Goal: Task Accomplishment & Management: Manage account settings

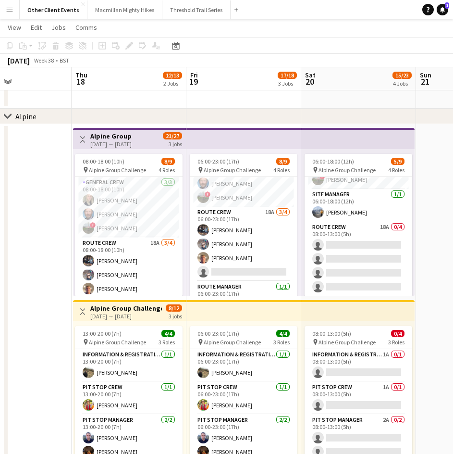
scroll to position [347, 0]
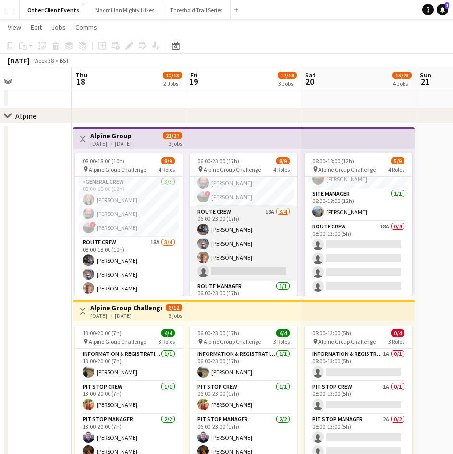
click at [233, 252] on app-card-role "Route Crew 18A [DATE] 06:00-23:00 (17h) [PERSON_NAME] [PERSON_NAME] Will [PERSO…" at bounding box center [244, 243] width 108 height 74
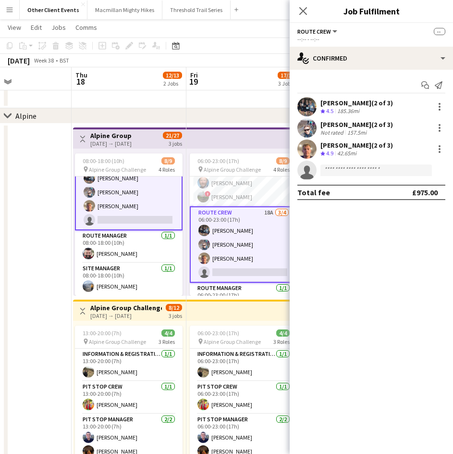
scroll to position [81, 0]
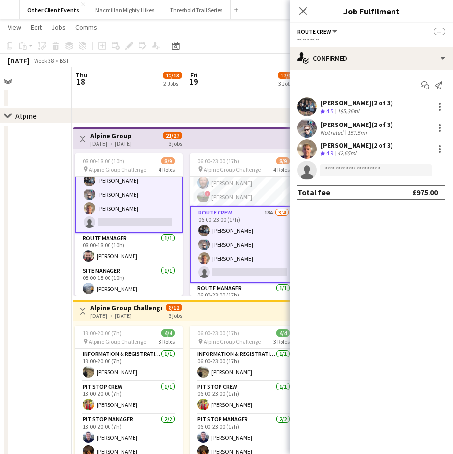
click at [120, 223] on app-card-role "Route Crew 18A [DATE] 08:00-18:00 (10h) [PERSON_NAME] [PERSON_NAME] Will [PERSO…" at bounding box center [129, 194] width 108 height 76
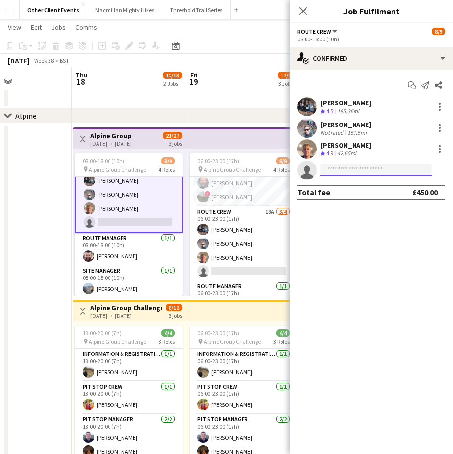
click at [344, 169] on input at bounding box center [375, 170] width 111 height 12
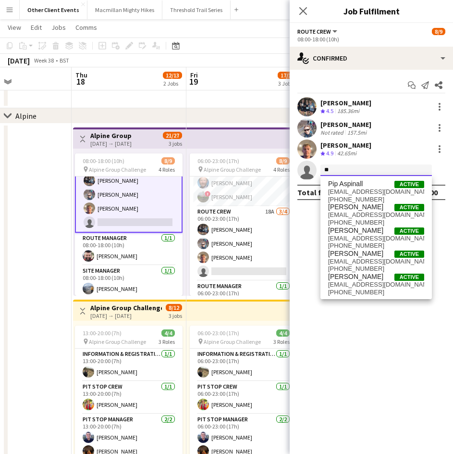
type input "*"
click at [336, 306] on mat-expansion-panel "check Confirmed Start chat Send notification Share [PERSON_NAME] Crew rating 4.…" at bounding box center [371, 262] width 163 height 384
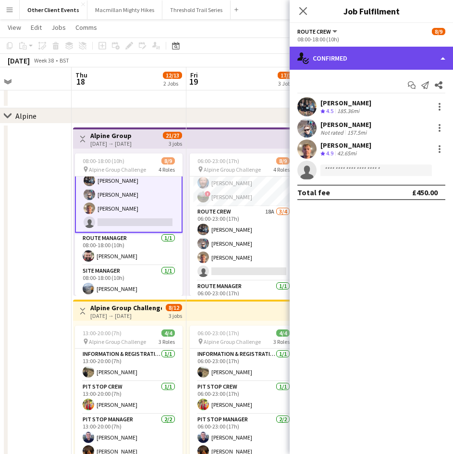
click at [441, 60] on div "single-neutral-actions-check-2 Confirmed" at bounding box center [371, 58] width 163 height 23
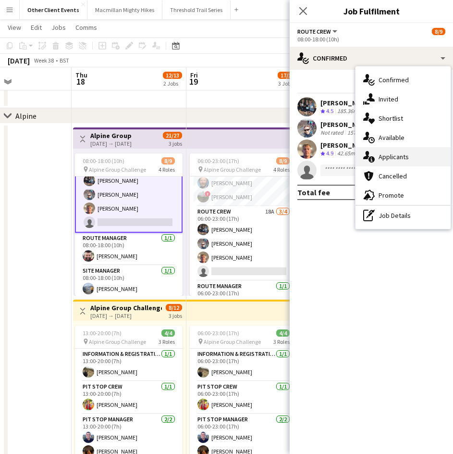
click at [397, 157] on div "single-neutral-actions-information Applicants" at bounding box center [403, 156] width 95 height 19
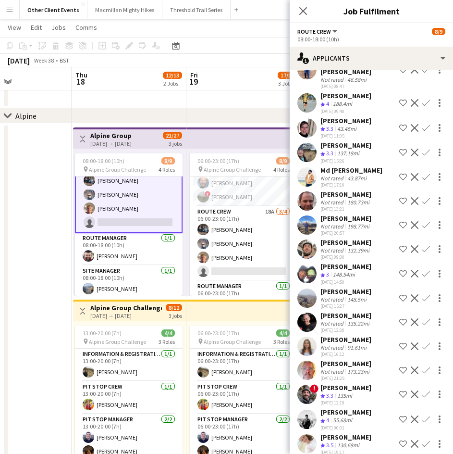
scroll to position [66, 0]
click at [422, 318] on app-icon "Confirm" at bounding box center [426, 322] width 8 height 8
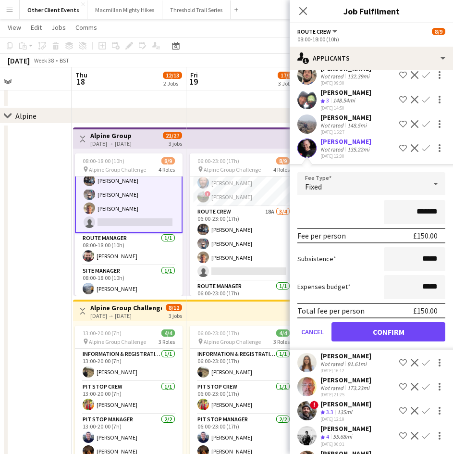
scroll to position [240, 0]
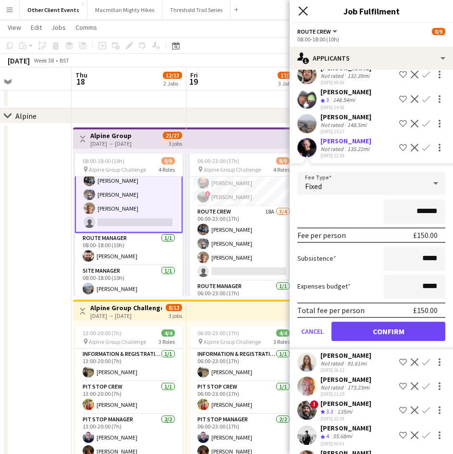
click at [302, 10] on icon at bounding box center [302, 10] width 9 height 9
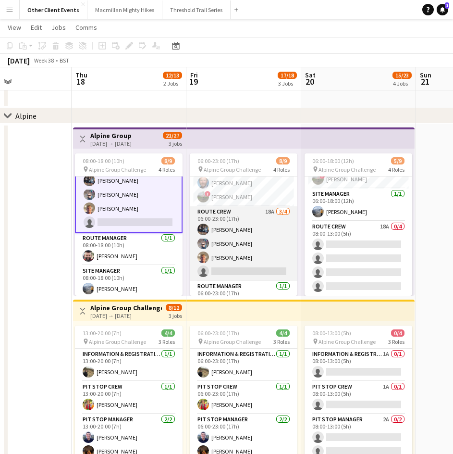
click at [219, 240] on app-card-role "Route Crew 18A [DATE] 06:00-23:00 (17h) [PERSON_NAME] [PERSON_NAME] Will [PERSO…" at bounding box center [244, 243] width 108 height 74
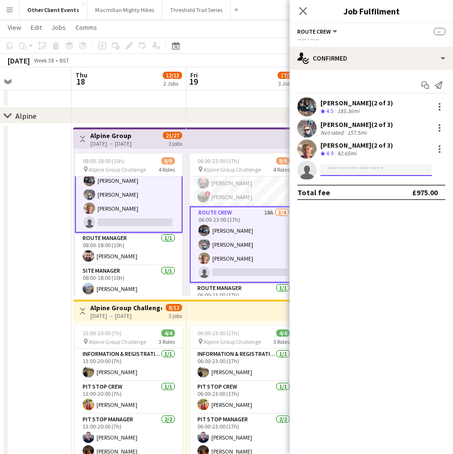
click at [334, 171] on input at bounding box center [375, 170] width 111 height 12
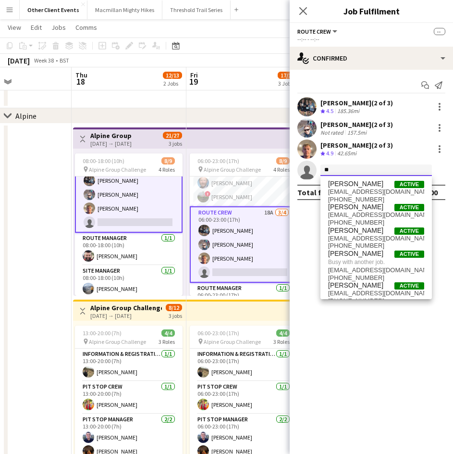
type input "*"
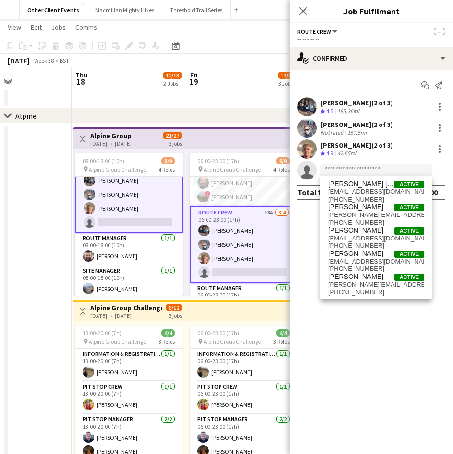
click at [361, 358] on mat-expansion-panel "check Confirmed Start chat Send notification [PERSON_NAME] (2 of 3) Crew rating…" at bounding box center [371, 262] width 163 height 384
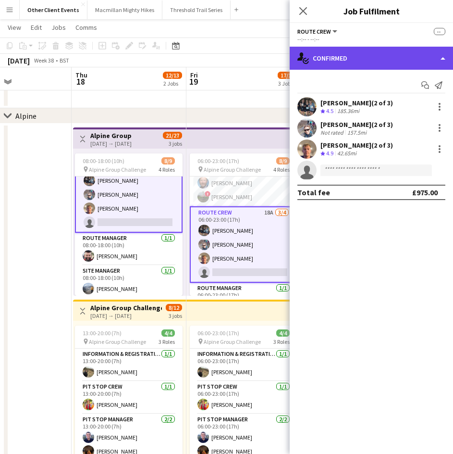
click at [440, 59] on div "single-neutral-actions-check-2 Confirmed" at bounding box center [371, 58] width 163 height 23
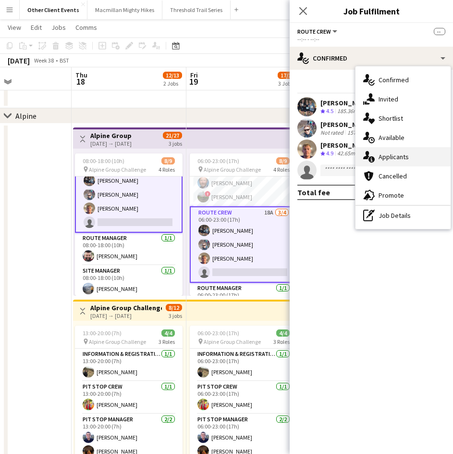
click at [392, 157] on div "single-neutral-actions-information Applicants" at bounding box center [403, 156] width 95 height 19
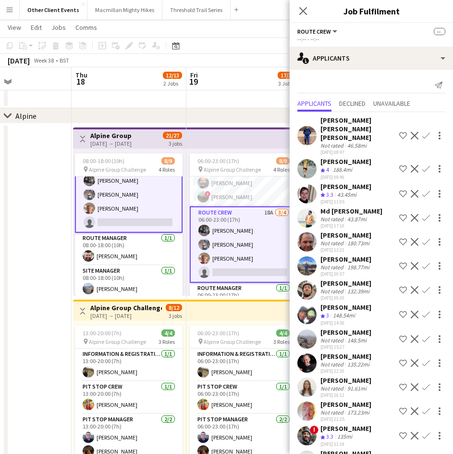
scroll to position [94, 0]
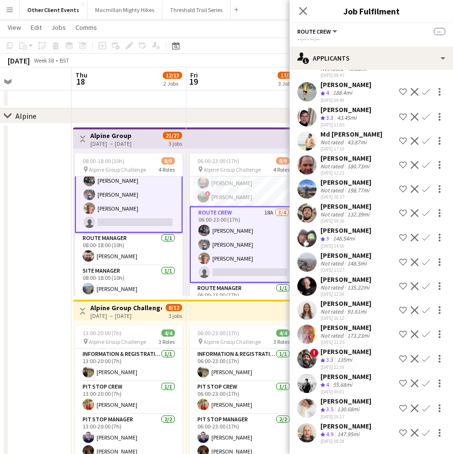
click at [422, 282] on app-icon "Confirm" at bounding box center [426, 286] width 8 height 8
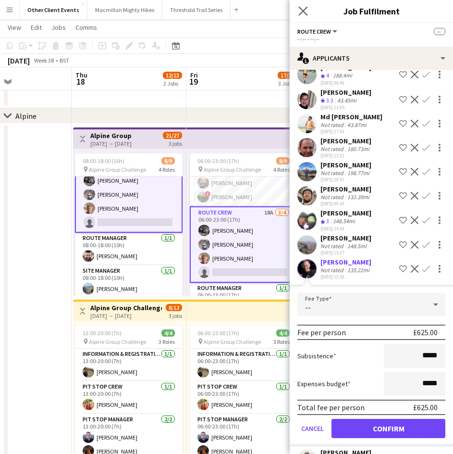
click at [302, 5] on app-icon "Close pop-in" at bounding box center [303, 11] width 14 height 14
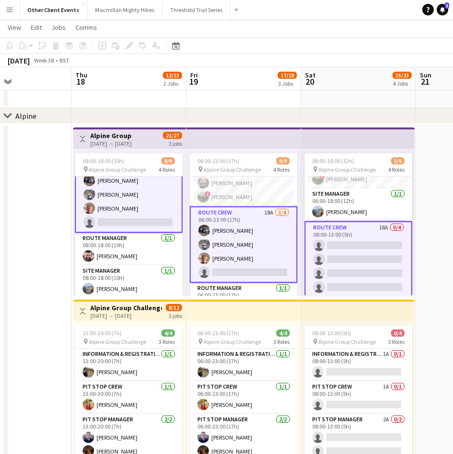
click at [340, 227] on app-card-role "Route Crew 18A 0/4 08:00-13:00 (5h) single-neutral-actions single-neutral-actio…" at bounding box center [359, 259] width 108 height 76
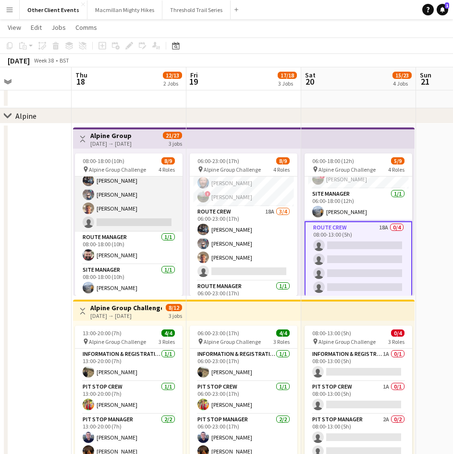
click at [147, 197] on app-card-role "Route Crew 18A [DATE] 08:00-18:00 (10h) [PERSON_NAME] [PERSON_NAME] Will [PERSO…" at bounding box center [129, 194] width 108 height 74
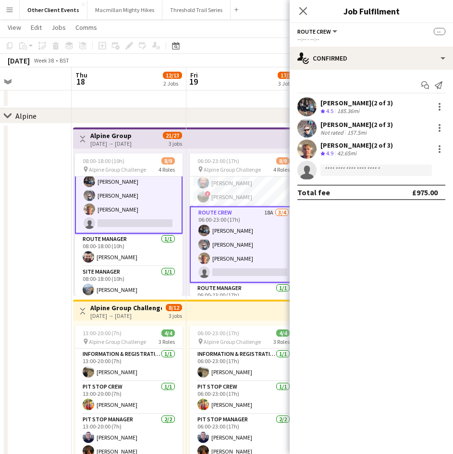
scroll to position [81, 0]
click at [264, 229] on app-card-role "Route Crew 18A [DATE] 06:00-23:00 (17h) [PERSON_NAME] [PERSON_NAME] Will [PERSO…" at bounding box center [244, 244] width 108 height 76
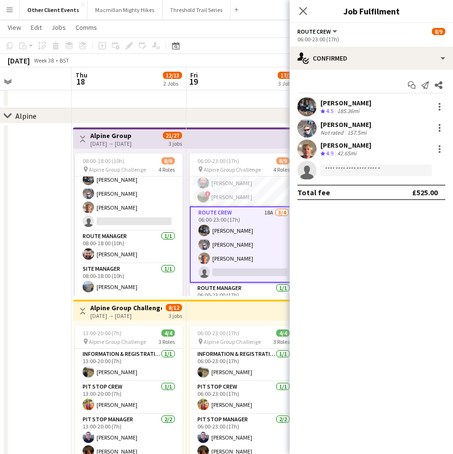
scroll to position [80, 0]
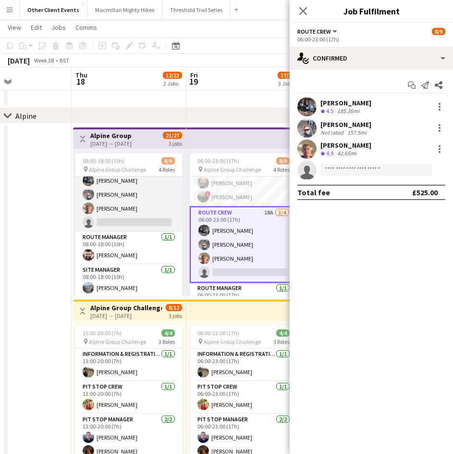
click at [93, 197] on app-user-avatar at bounding box center [89, 194] width 12 height 12
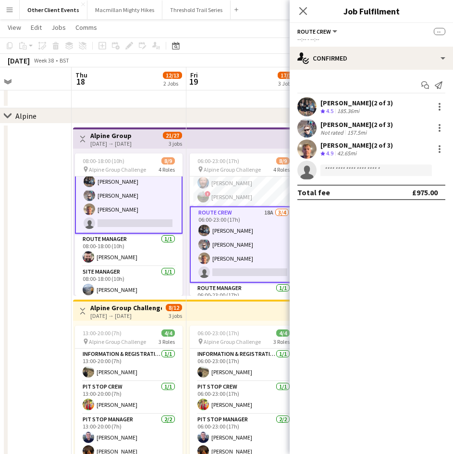
scroll to position [81, 0]
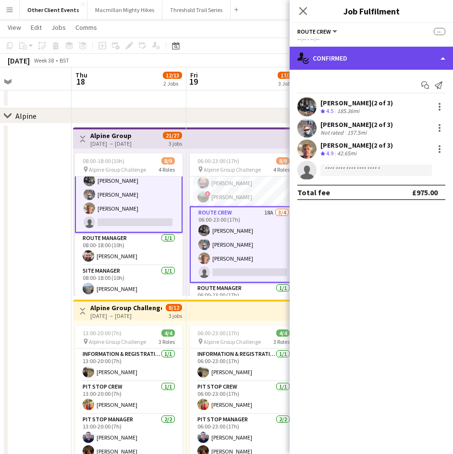
click at [443, 61] on div "single-neutral-actions-check-2 Confirmed" at bounding box center [371, 58] width 163 height 23
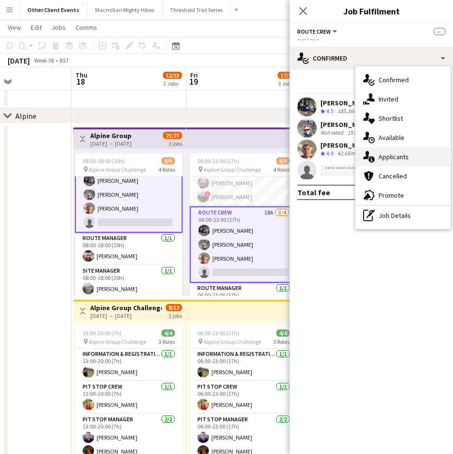
click at [397, 158] on div "single-neutral-actions-information Applicants" at bounding box center [403, 156] width 95 height 19
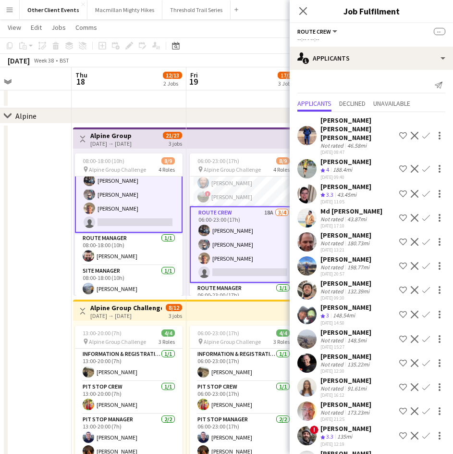
scroll to position [94, 0]
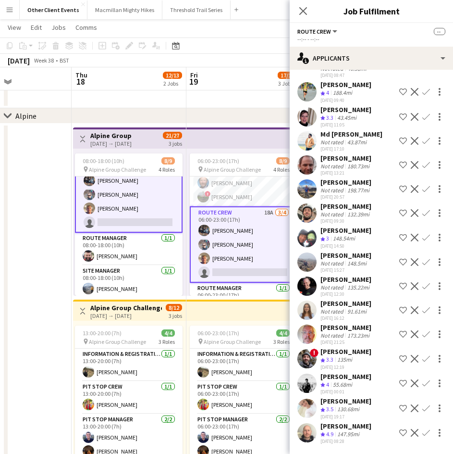
click at [420, 280] on button "Confirm" at bounding box center [426, 286] width 12 height 12
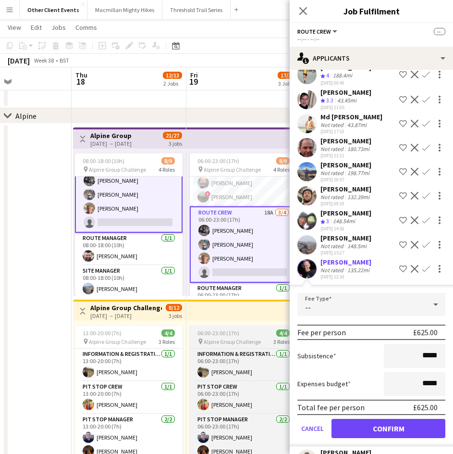
click at [261, 329] on app-job-card "06:00-23:00 (17h) 4/4 pin Alpine Group Challenge 3 Roles Information & registra…" at bounding box center [244, 392] width 108 height 135
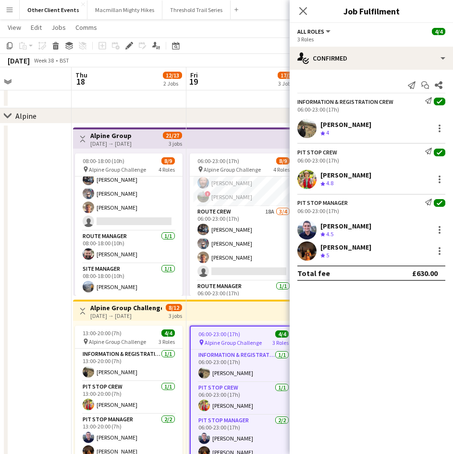
scroll to position [80, 0]
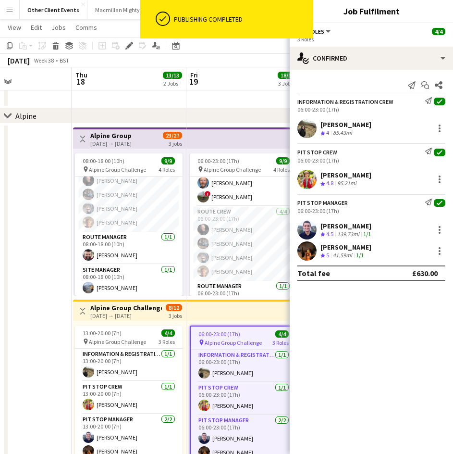
click at [209, 79] on app-board-header-date "Fri 19 18/18 3 Jobs" at bounding box center [243, 78] width 115 height 23
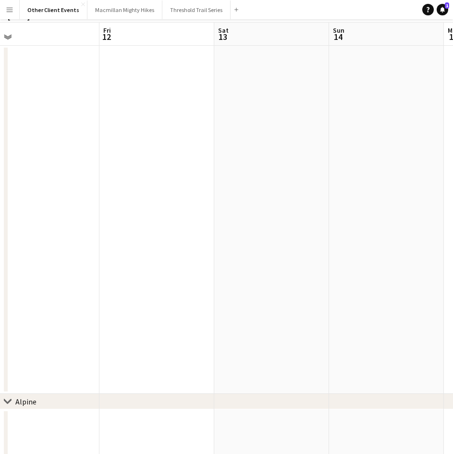
scroll to position [0, 0]
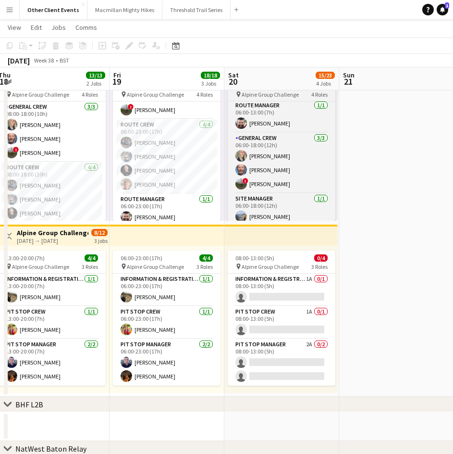
scroll to position [0, 0]
